Goal: Feedback & Contribution: Submit feedback/report problem

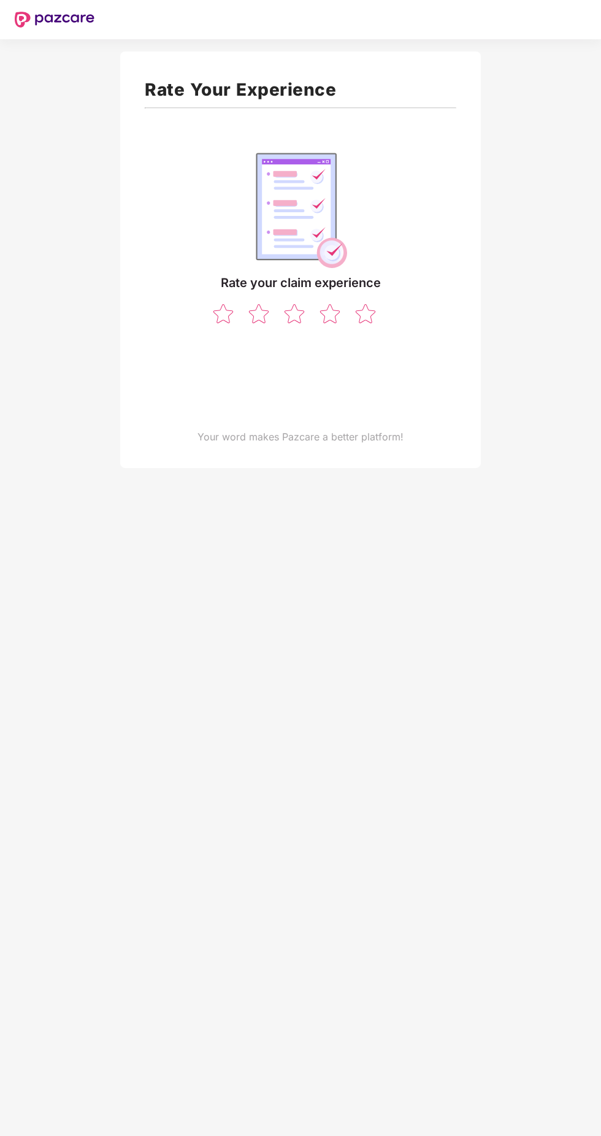
click at [299, 312] on img at bounding box center [294, 314] width 23 height 22
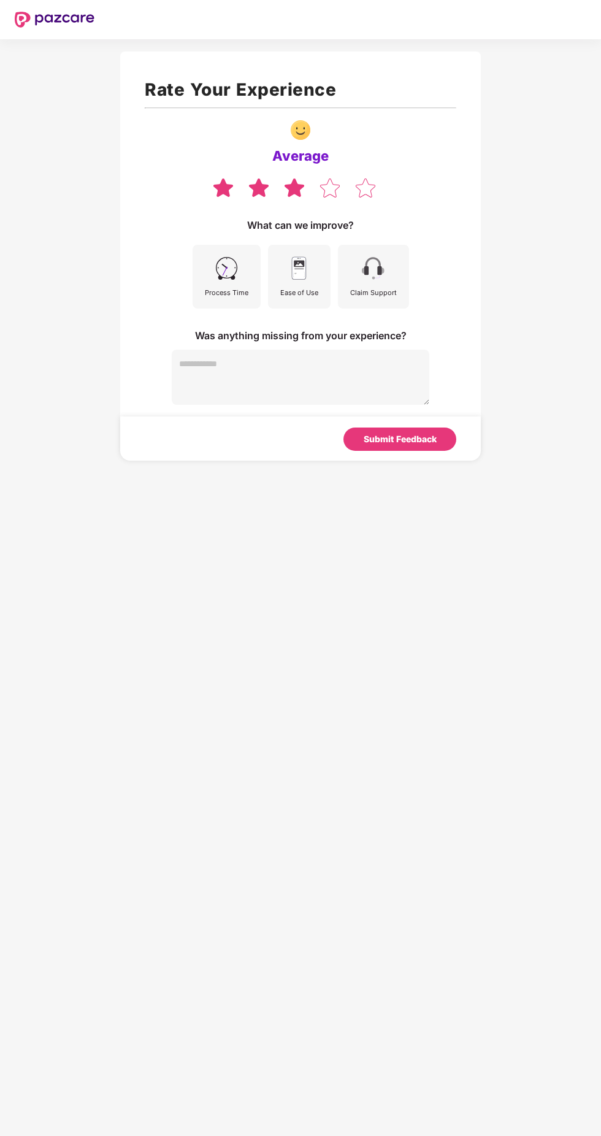
click at [322, 183] on img at bounding box center [329, 188] width 23 height 22
click at [415, 439] on div "Submit Feedback" at bounding box center [400, 440] width 73 height 14
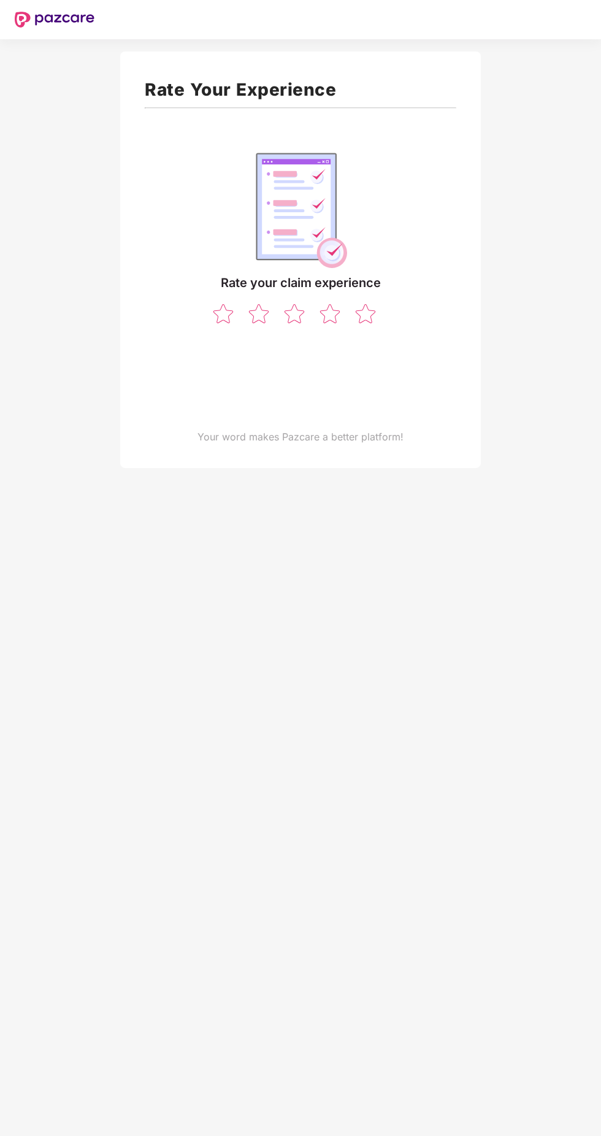
click at [226, 306] on img at bounding box center [223, 314] width 23 height 22
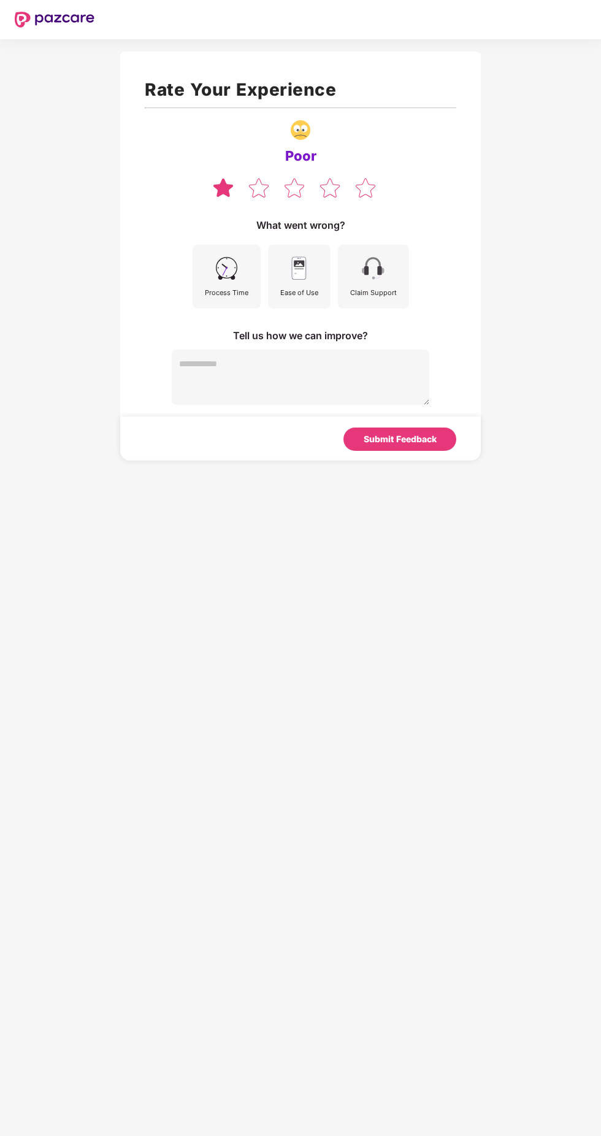
click at [439, 439] on div "Submit Feedback" at bounding box center [400, 439] width 113 height 23
